Goal: Task Accomplishment & Management: Use online tool/utility

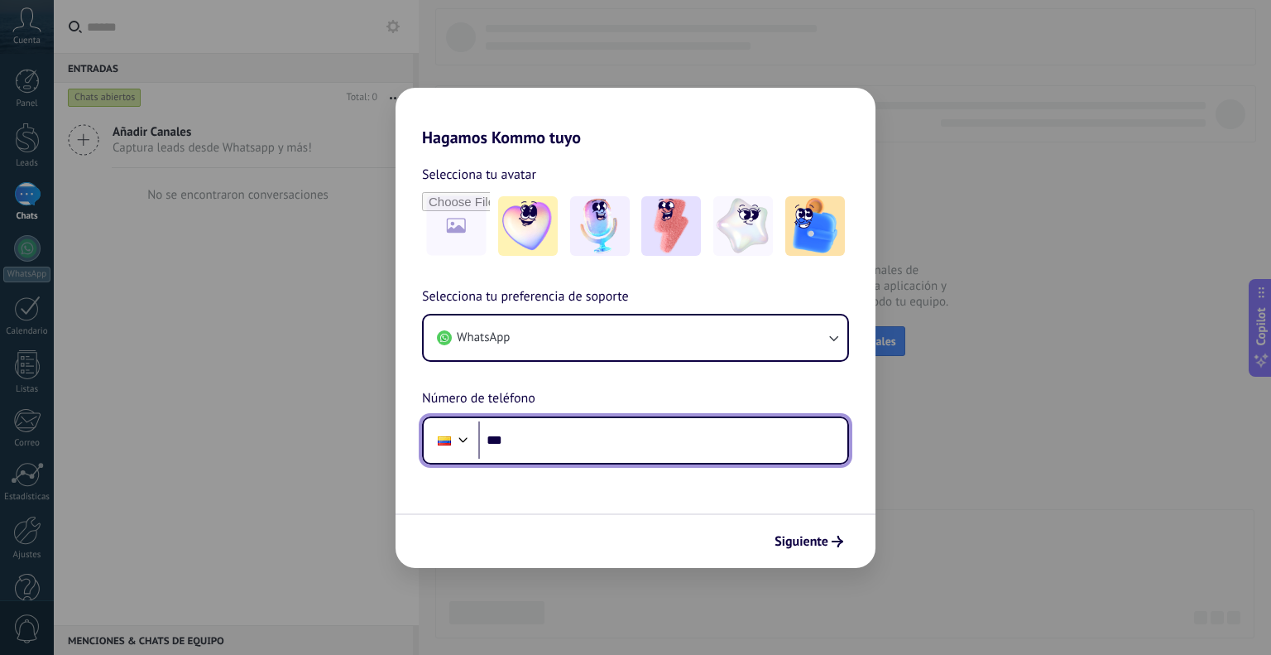
click at [581, 430] on input "***" at bounding box center [662, 440] width 369 height 38
click at [581, 432] on input "***" at bounding box center [662, 440] width 369 height 38
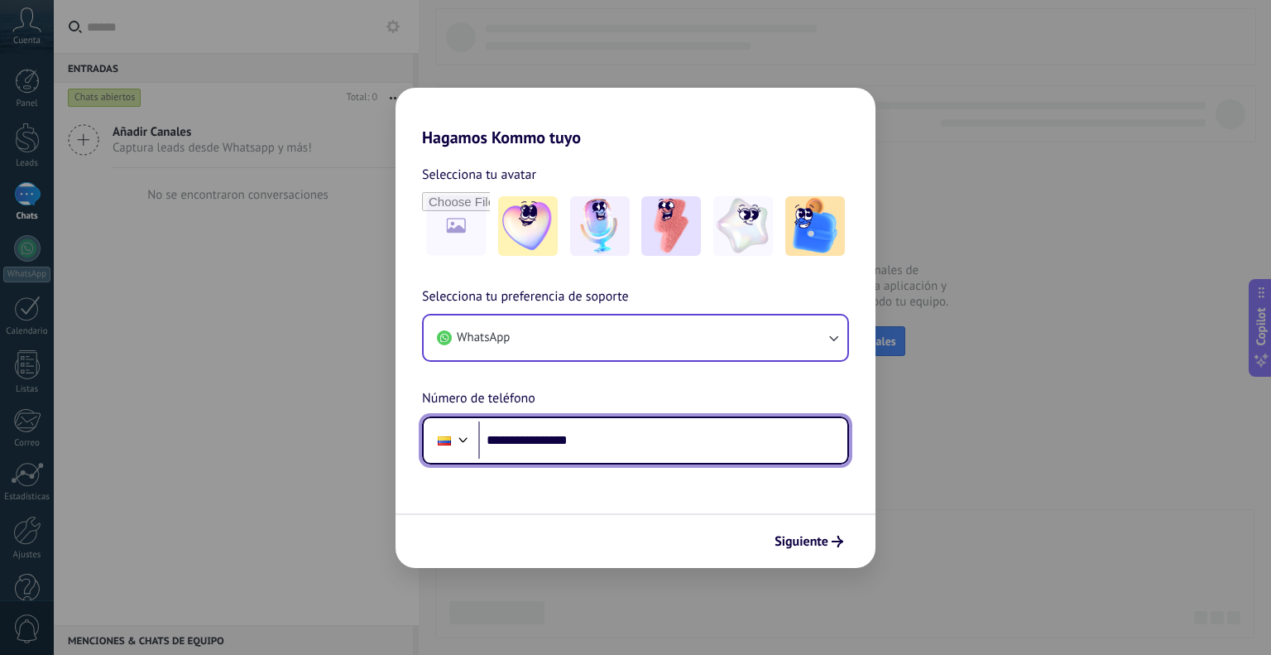
type input "**********"
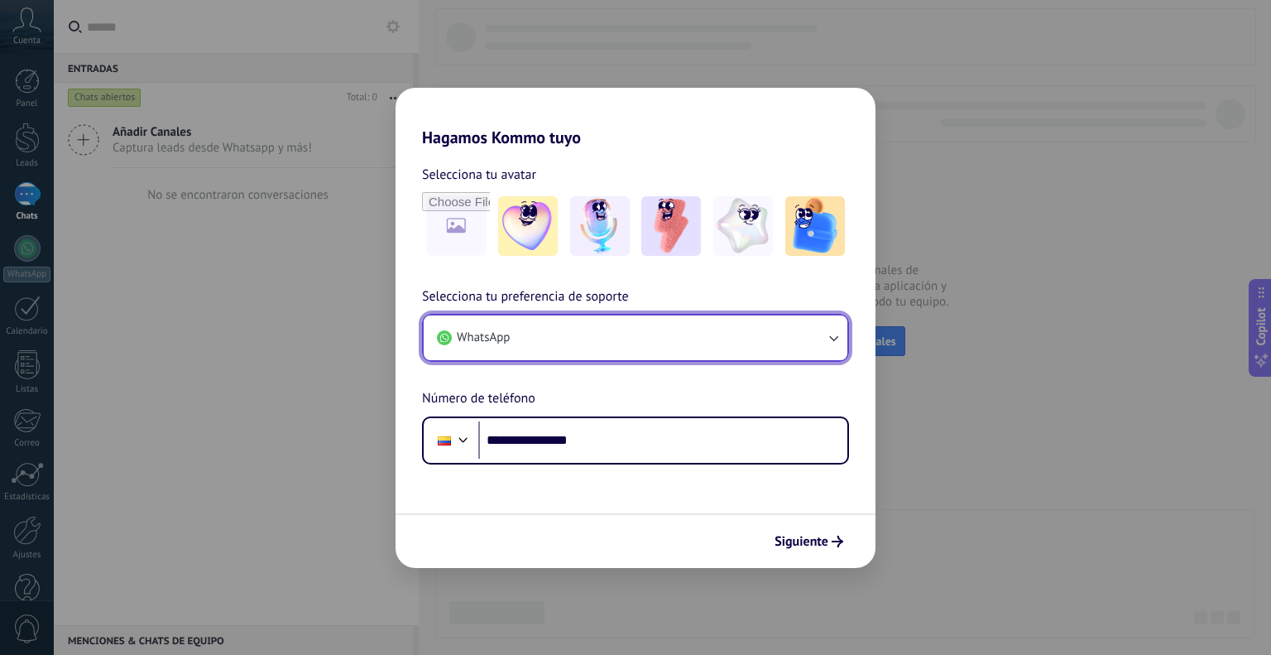
click at [831, 330] on icon "button" at bounding box center [833, 337] width 17 height 17
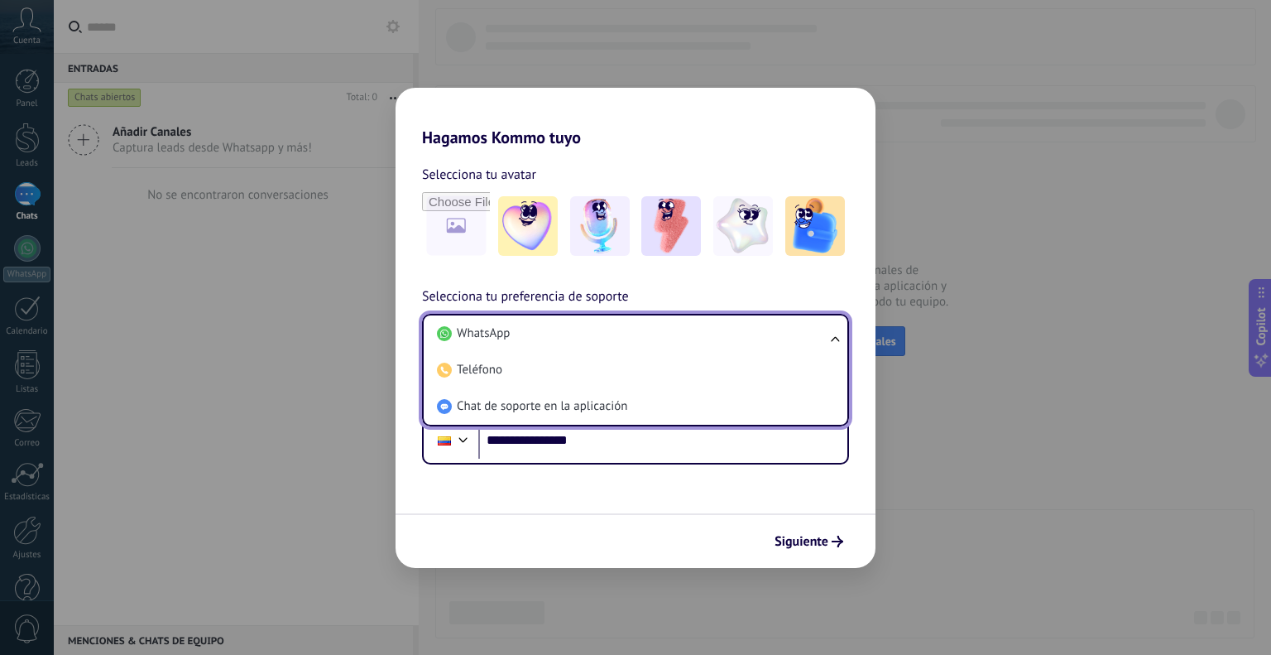
click at [831, 330] on li "WhatsApp" at bounding box center [632, 333] width 404 height 36
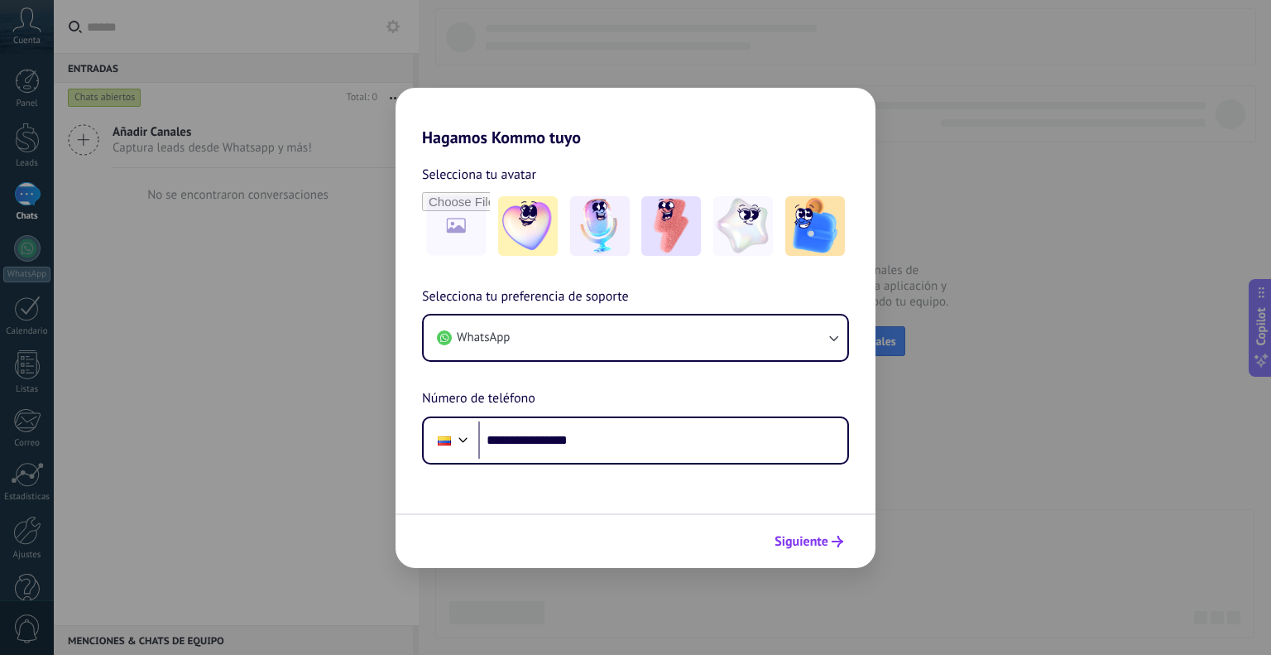
click at [802, 535] on span "Siguiente" at bounding box center [802, 541] width 54 height 12
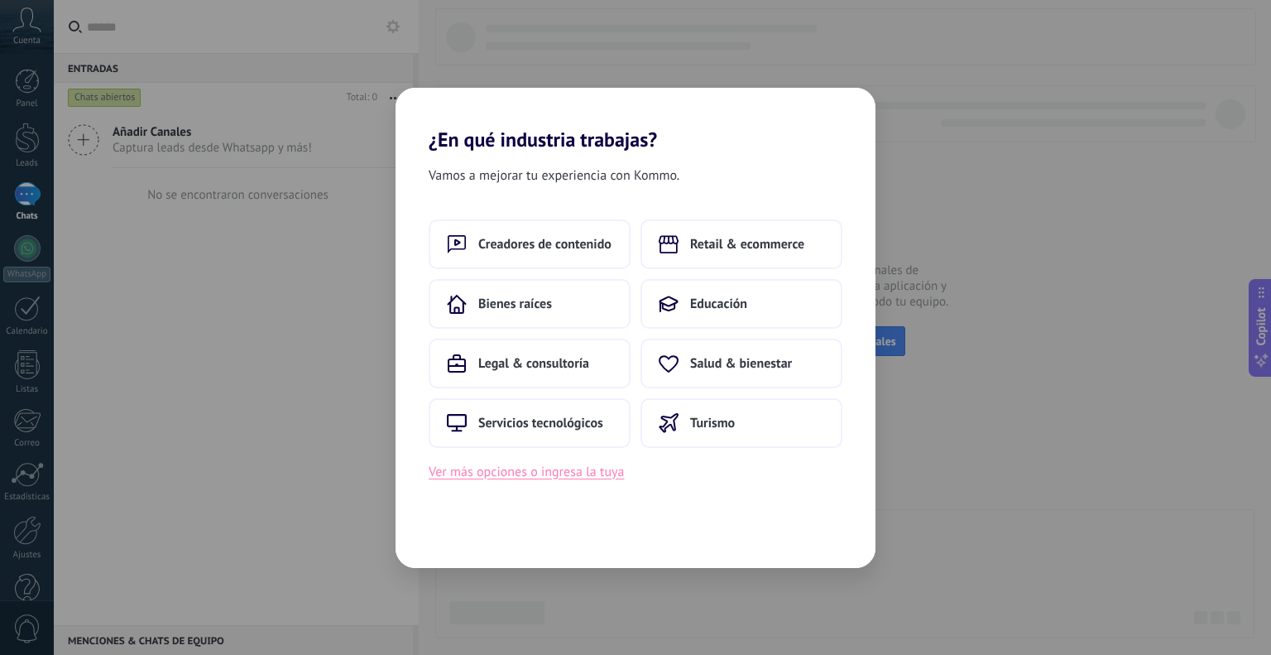
click at [573, 480] on button "Ver más opciones o ingresa la tuya" at bounding box center [526, 472] width 195 height 22
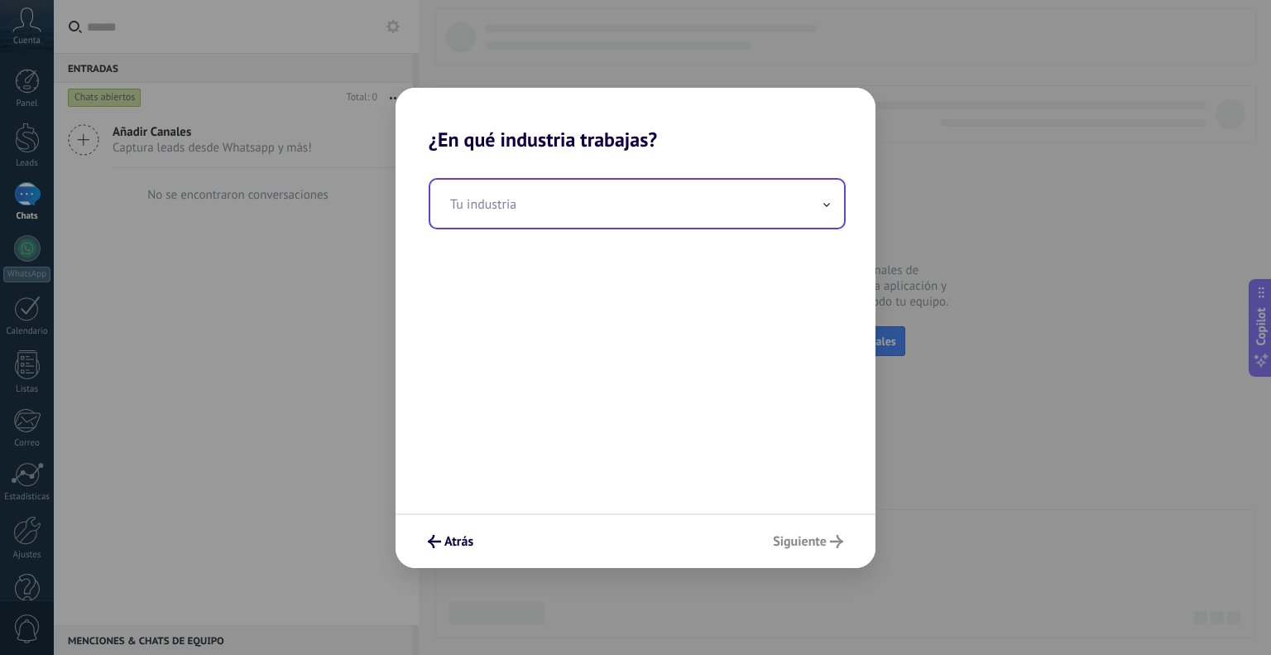
click at [579, 199] on input "text" at bounding box center [637, 204] width 414 height 48
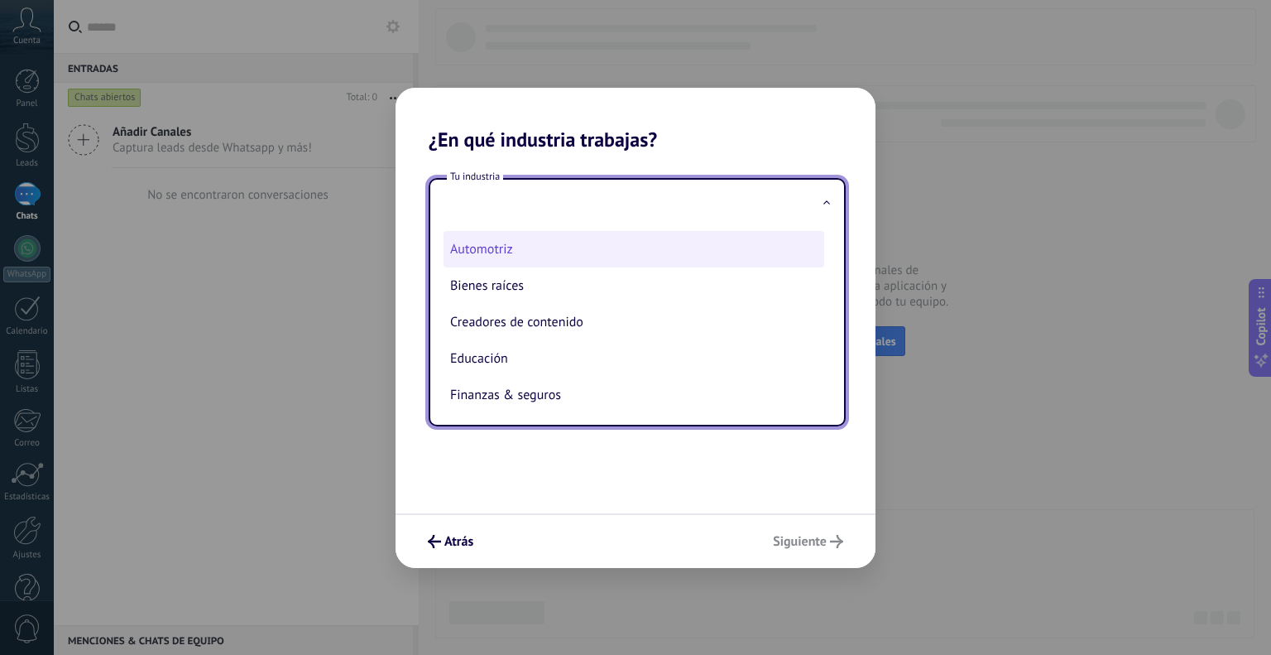
click at [592, 256] on li "Automotriz" at bounding box center [634, 249] width 381 height 36
type input "**********"
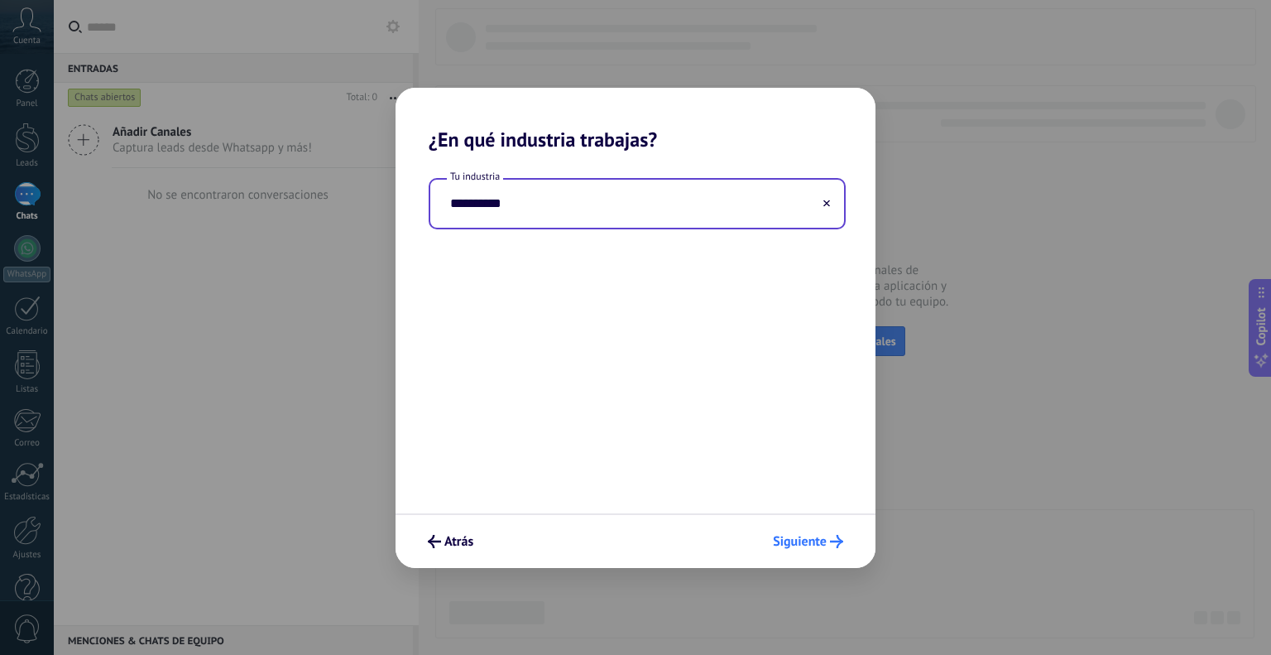
click at [780, 538] on span "Siguiente" at bounding box center [800, 541] width 54 height 12
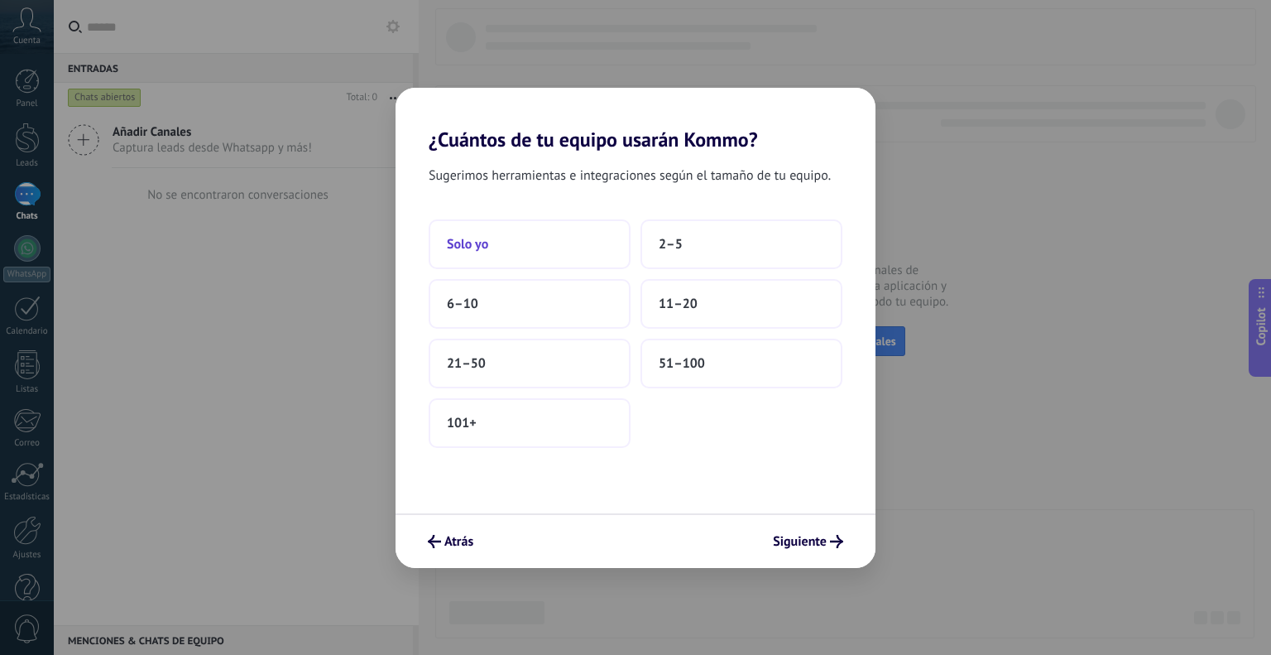
click at [524, 259] on button "Solo yo" at bounding box center [530, 244] width 202 height 50
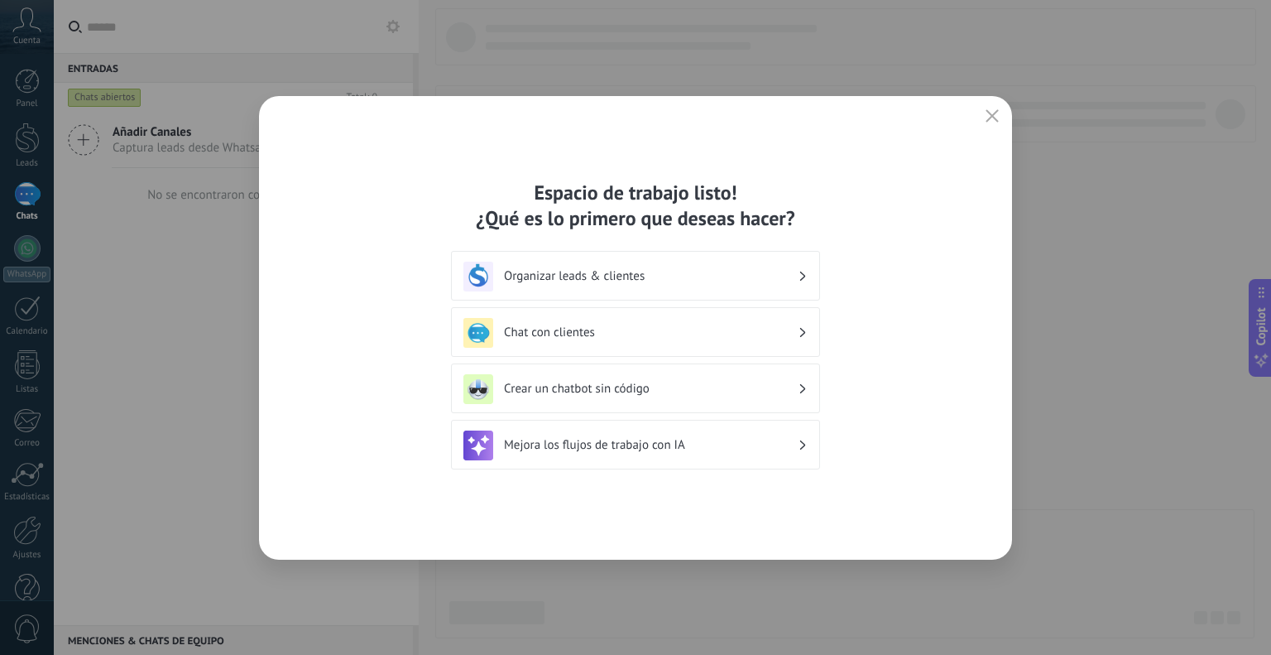
click at [699, 393] on h3 "Crear un chatbot sin código" at bounding box center [651, 389] width 294 height 16
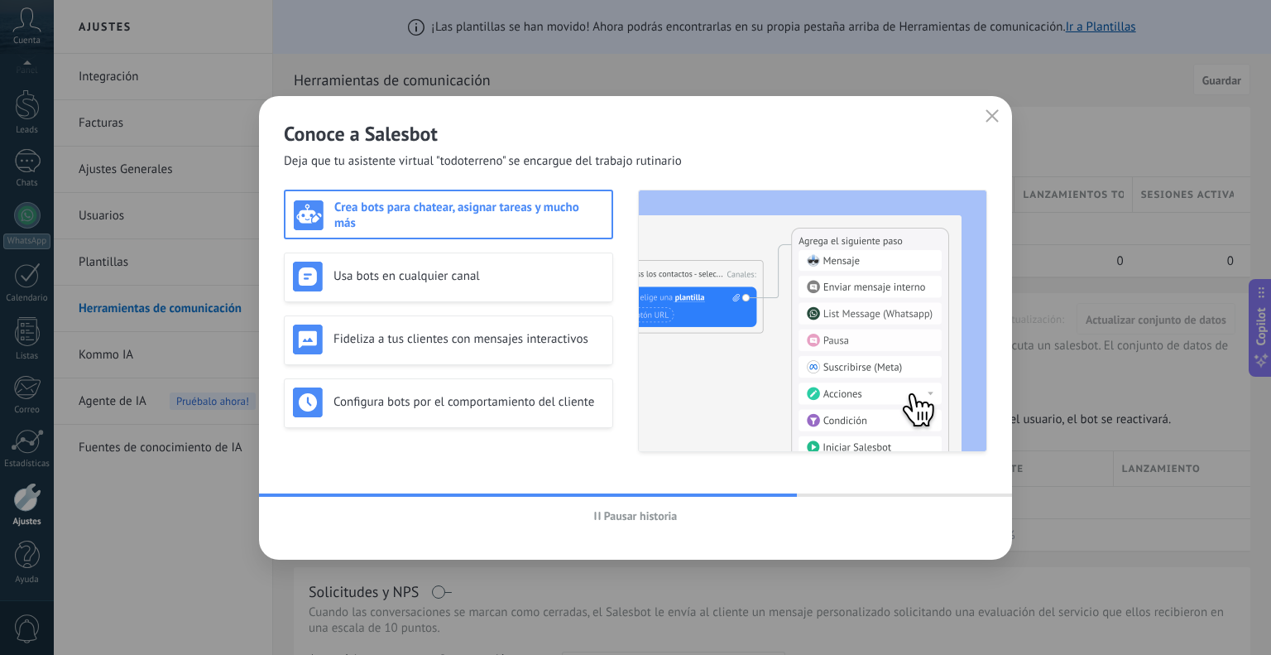
click at [483, 221] on h3 "Crea bots para chatear, asignar tareas y mucho más" at bounding box center [468, 214] width 269 height 31
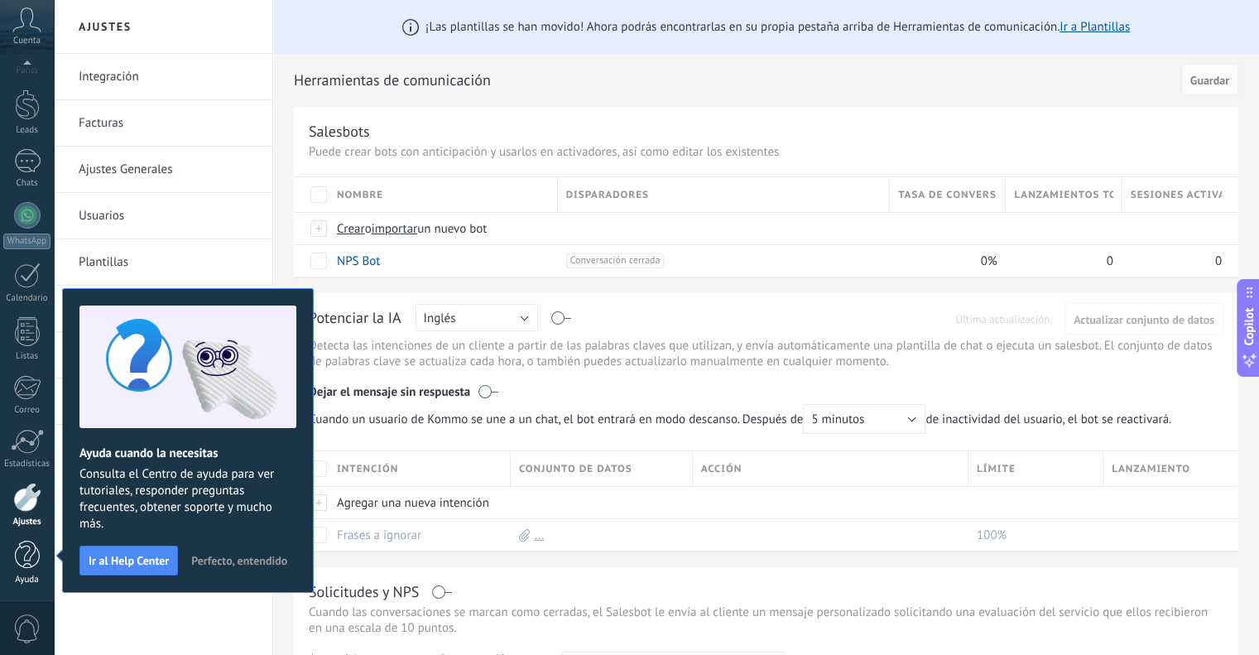
click at [31, 560] on div at bounding box center [27, 554] width 25 height 29
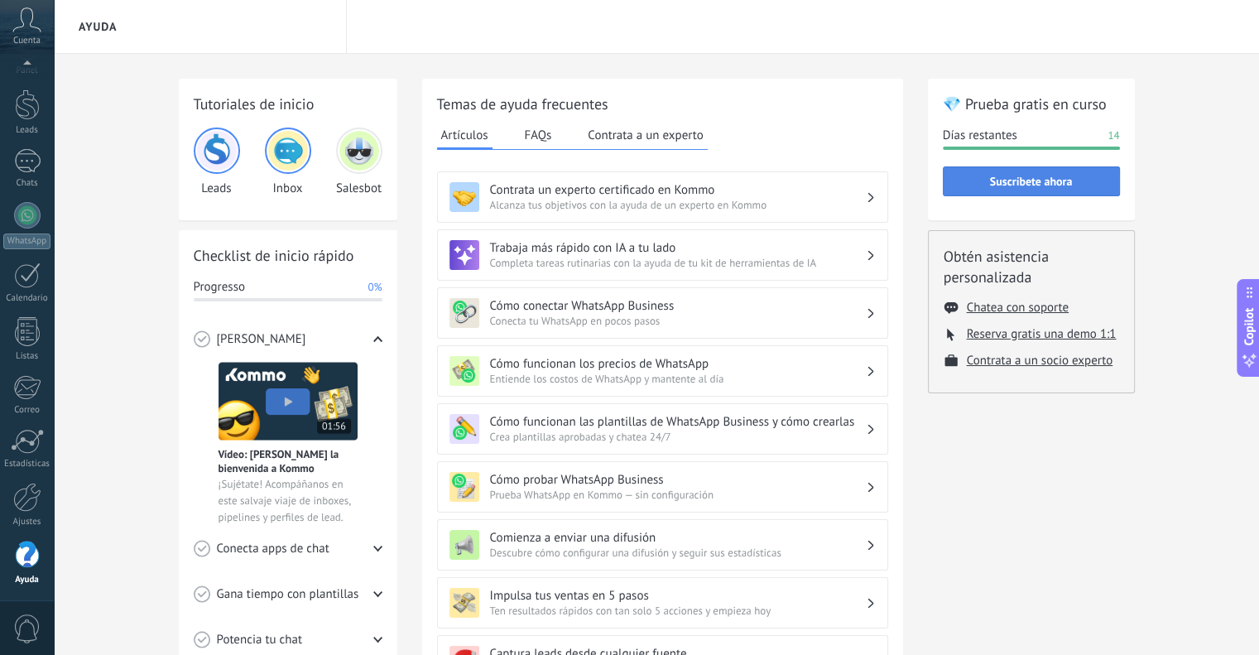
click at [1031, 180] on span "Suscríbete ahora" at bounding box center [1031, 181] width 83 height 12
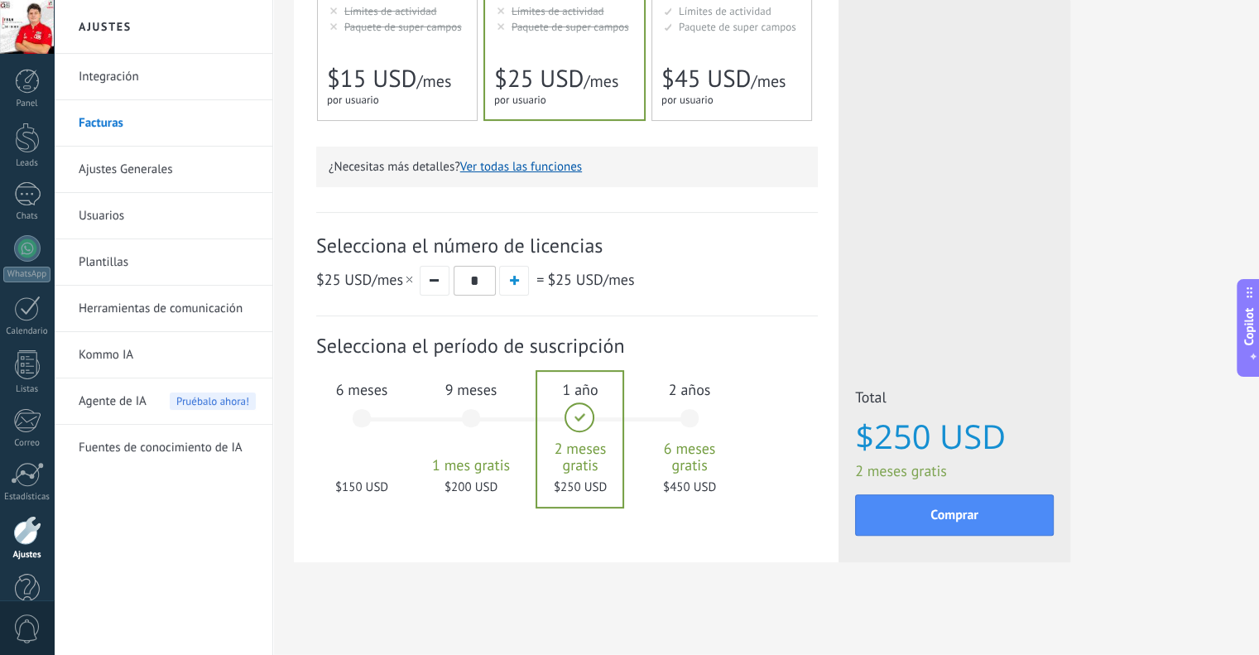
scroll to position [406, 0]
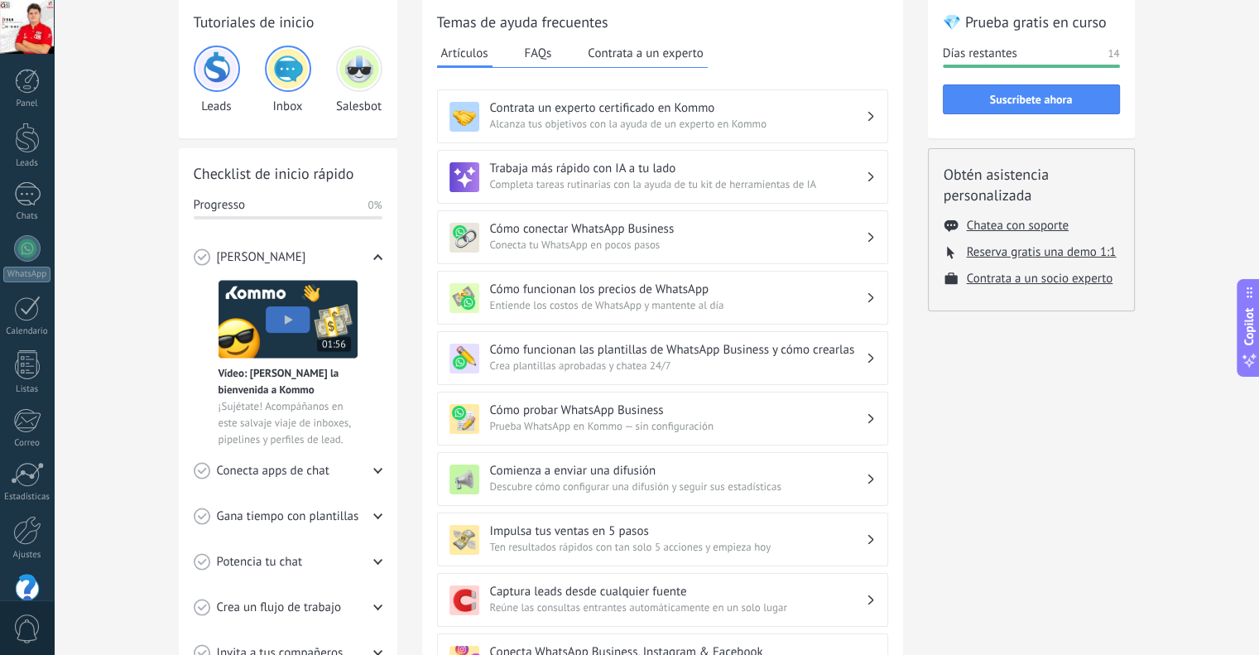
scroll to position [83, 0]
click at [732, 230] on h3 "Cómo conectar WhatsApp Business" at bounding box center [678, 228] width 376 height 16
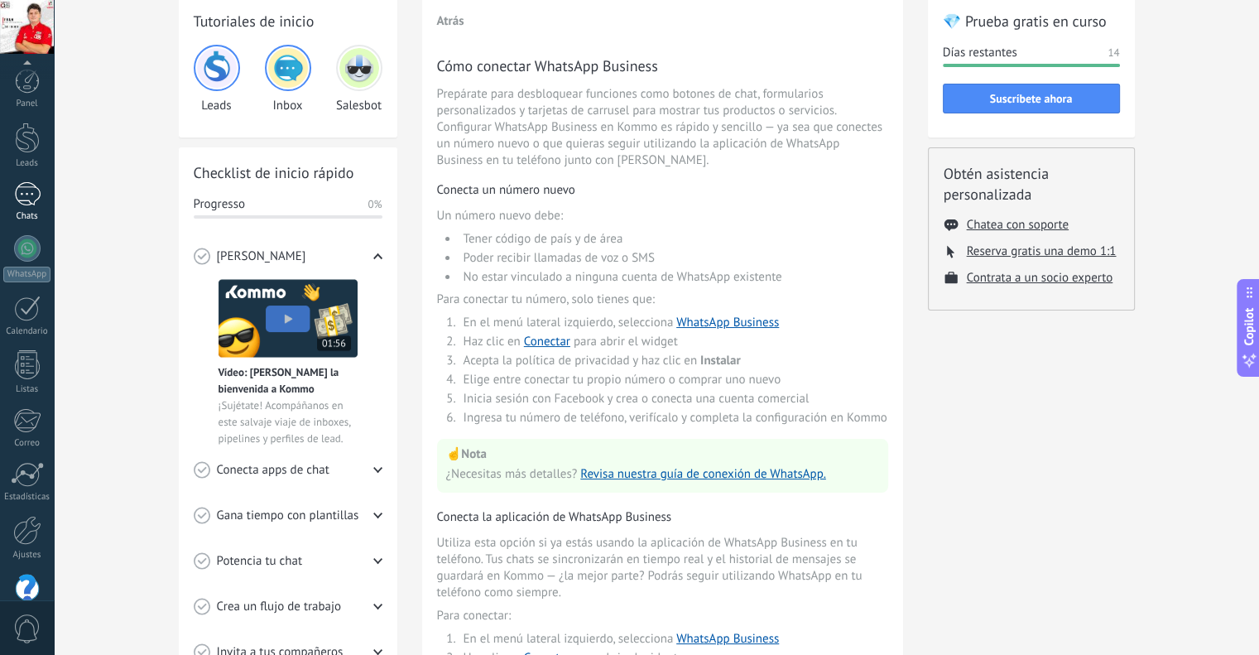
scroll to position [33, 0]
click at [23, 208] on div at bounding box center [27, 215] width 26 height 26
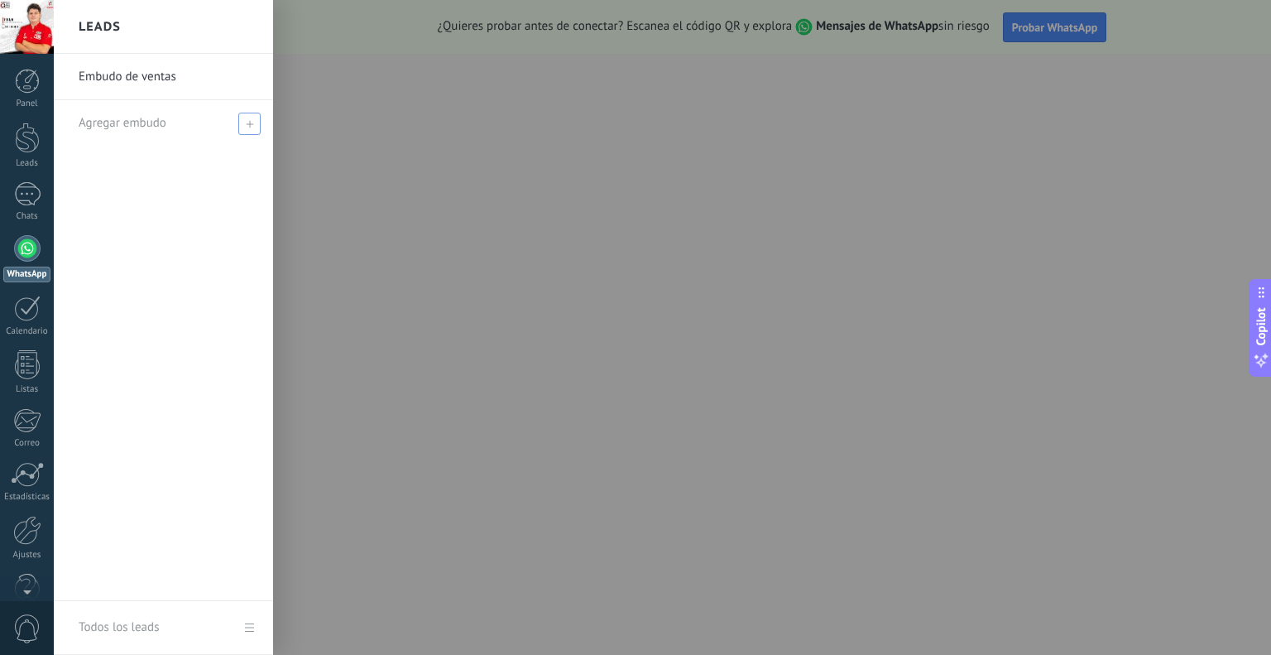
click at [248, 132] on span at bounding box center [249, 124] width 22 height 22
click at [180, 128] on input "text" at bounding box center [157, 123] width 156 height 26
click at [172, 82] on link "Embudo de ventas" at bounding box center [168, 77] width 178 height 46
